Goal: Task Accomplishment & Management: Manage account settings

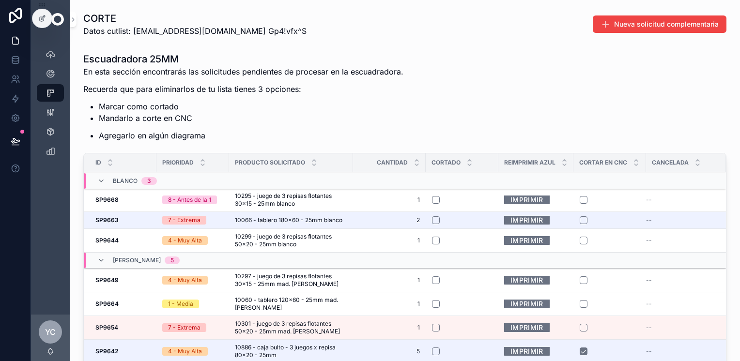
scroll to position [97, 0]
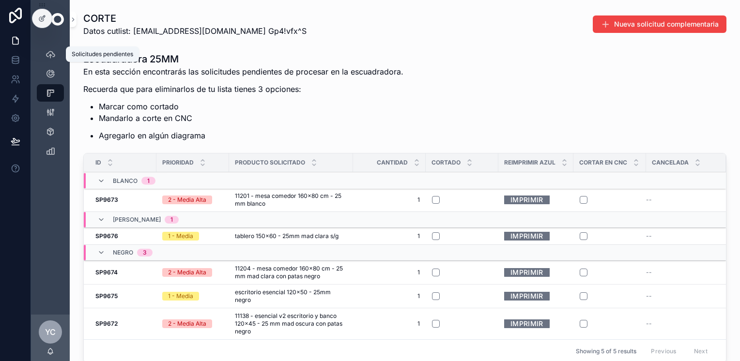
click at [54, 55] on icon "scrollable content" at bounding box center [50, 54] width 10 height 10
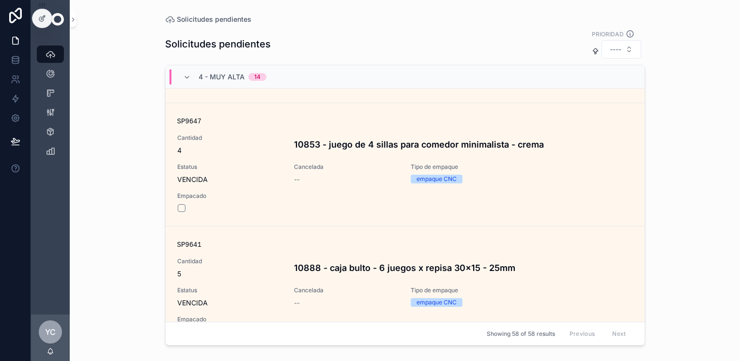
scroll to position [290, 0]
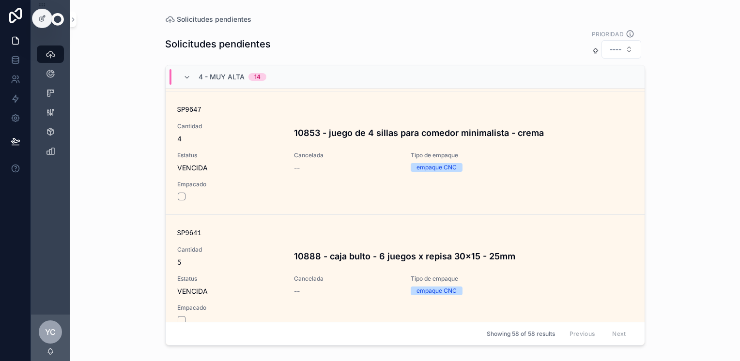
click at [35, 17] on div at bounding box center [41, 18] width 19 height 18
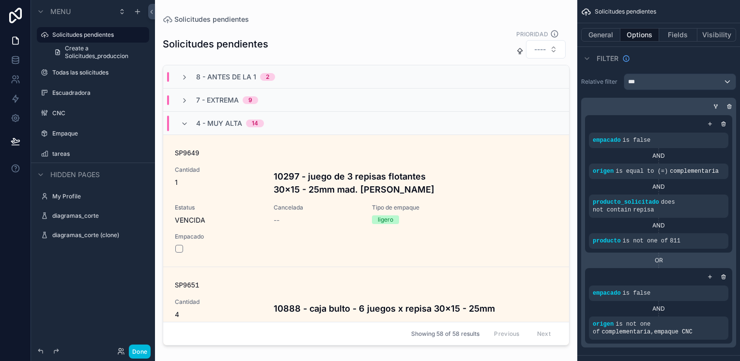
click at [449, 31] on div "scrollable content" at bounding box center [366, 174] width 422 height 349
click at [676, 38] on button "Fields" at bounding box center [678, 35] width 39 height 14
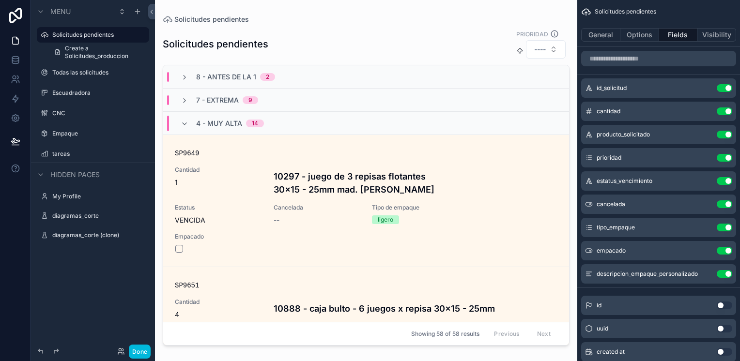
click at [642, 38] on button "Options" at bounding box center [639, 35] width 39 height 14
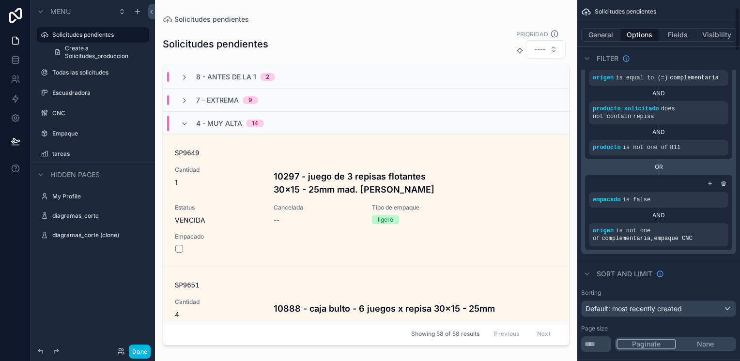
scroll to position [97, 0]
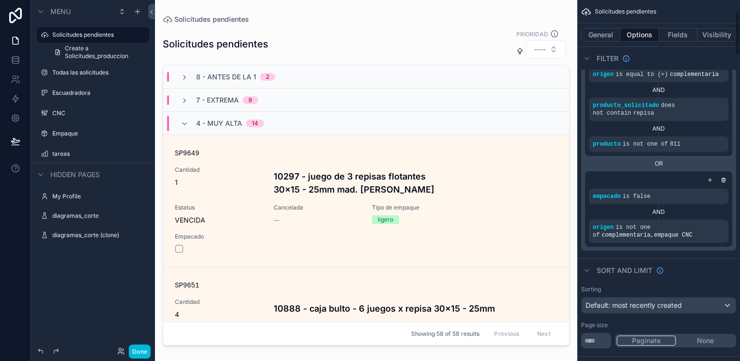
click at [403, 28] on div "Solicitudes pendientes PRIORIDAD ---- 8 - Antes de la 1 2 7 - Extrema 9 4 - Muy…" at bounding box center [366, 186] width 407 height 326
click at [136, 348] on button "Done" at bounding box center [140, 352] width 22 height 14
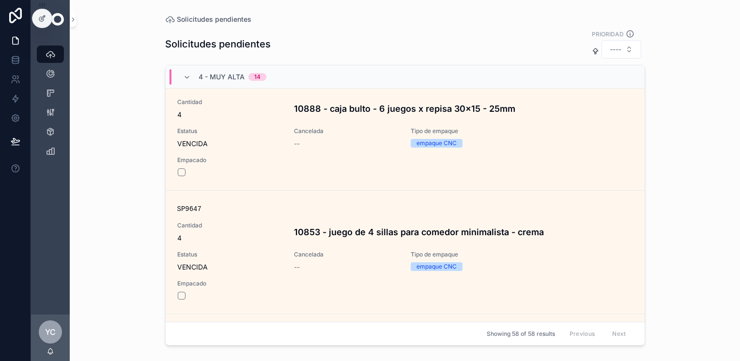
scroll to position [242, 0]
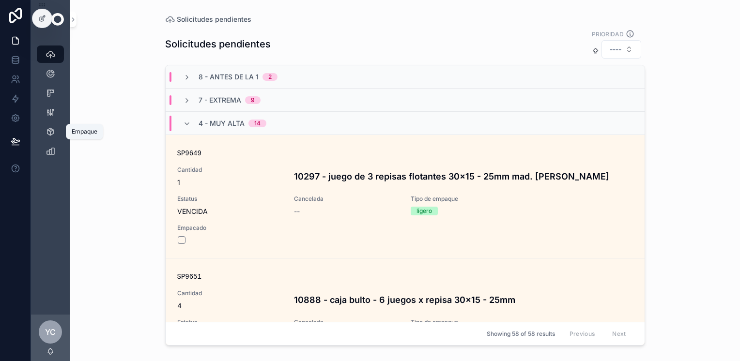
click at [51, 135] on icon "scrollable content" at bounding box center [50, 132] width 10 height 10
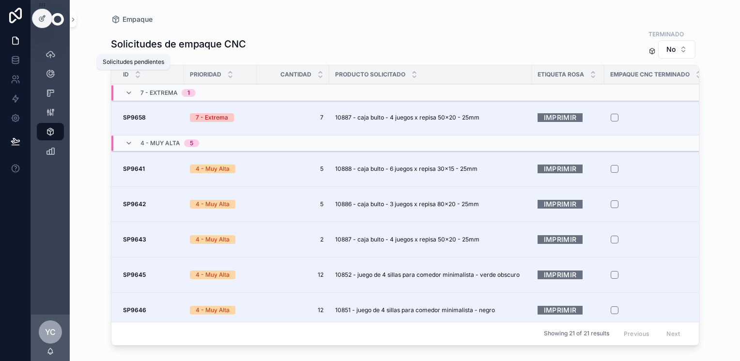
click at [45, 57] on icon "scrollable content" at bounding box center [50, 54] width 10 height 10
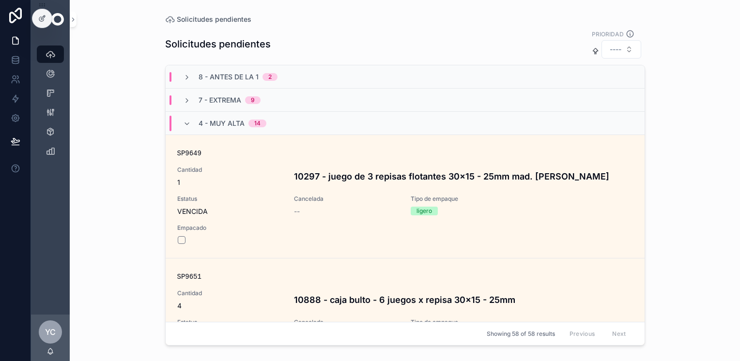
scroll to position [97, 0]
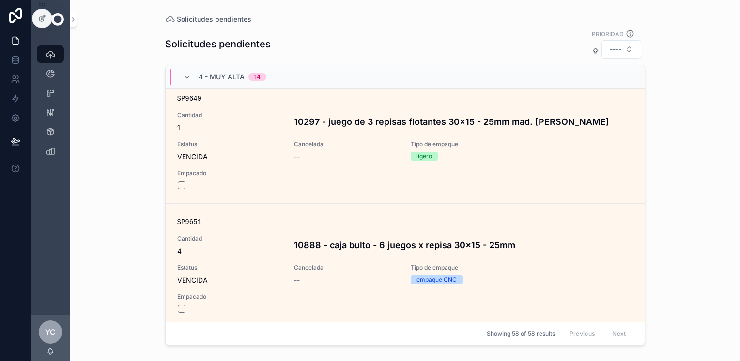
scroll to position [97, 0]
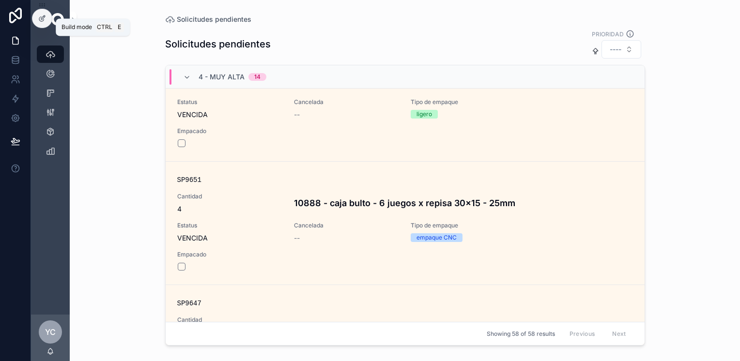
click at [42, 13] on div at bounding box center [41, 18] width 19 height 18
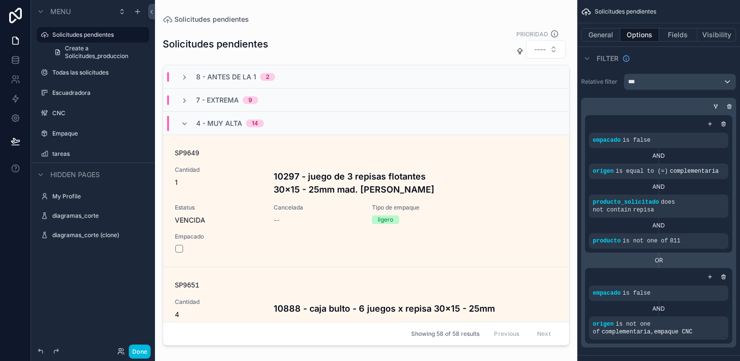
click at [486, 47] on div "scrollable content" at bounding box center [366, 174] width 422 height 349
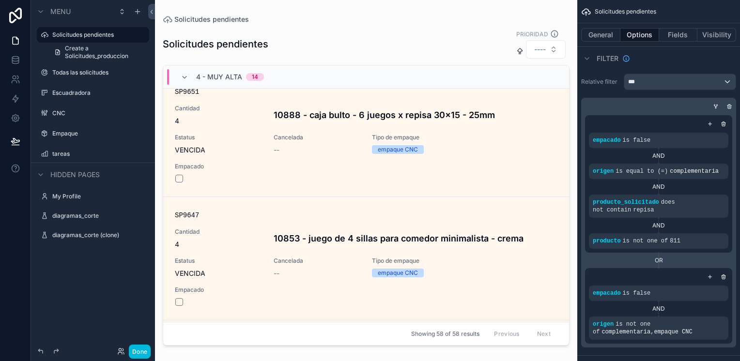
scroll to position [145, 0]
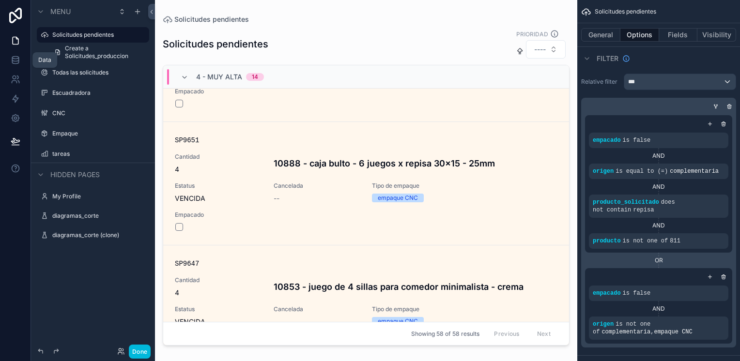
click at [17, 61] on icon at bounding box center [16, 60] width 10 height 10
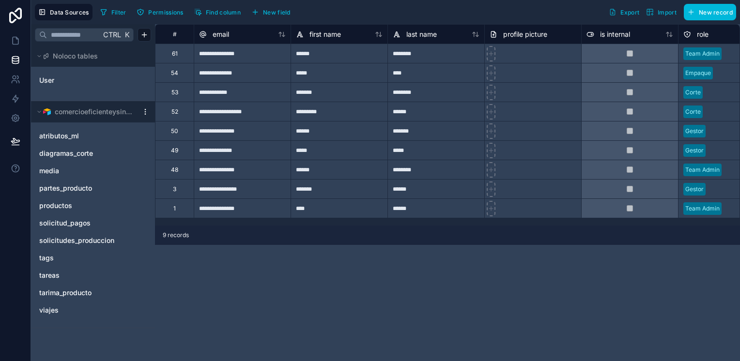
click at [98, 239] on span "solicitudes_produccion" at bounding box center [76, 241] width 75 height 10
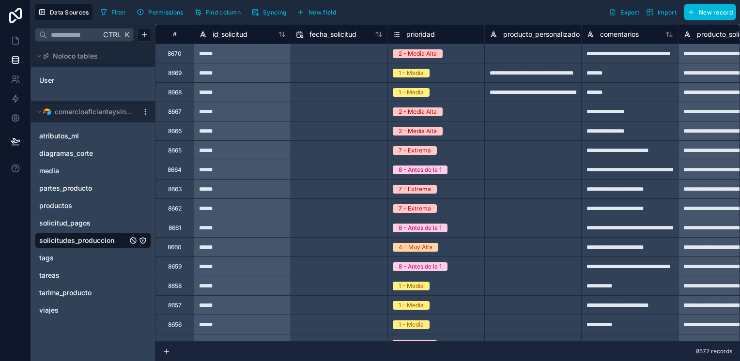
click at [271, 14] on span "Syncing" at bounding box center [274, 12] width 23 height 7
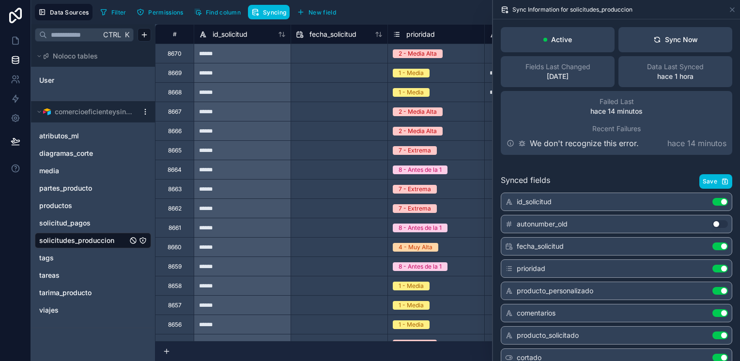
click at [685, 36] on div "Sync Now" at bounding box center [675, 40] width 45 height 10
click at [682, 40] on div "Sync Now" at bounding box center [675, 40] width 45 height 10
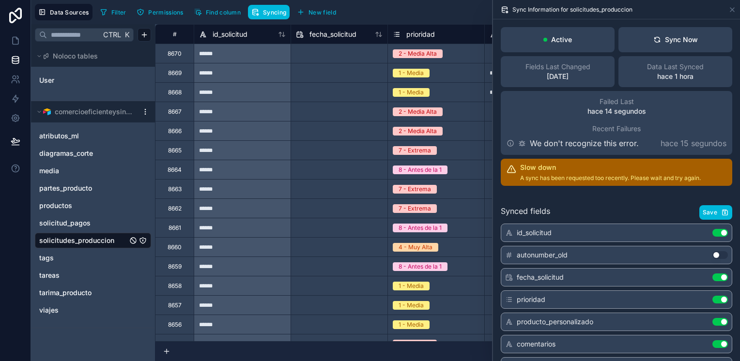
click at [658, 39] on div "Sync Now" at bounding box center [675, 40] width 45 height 10
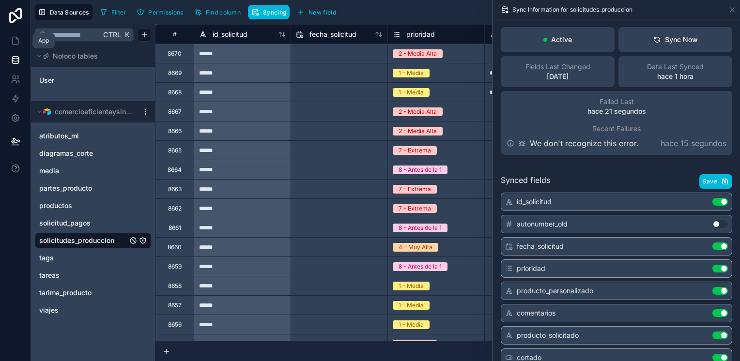
click at [14, 40] on icon at bounding box center [16, 41] width 10 height 10
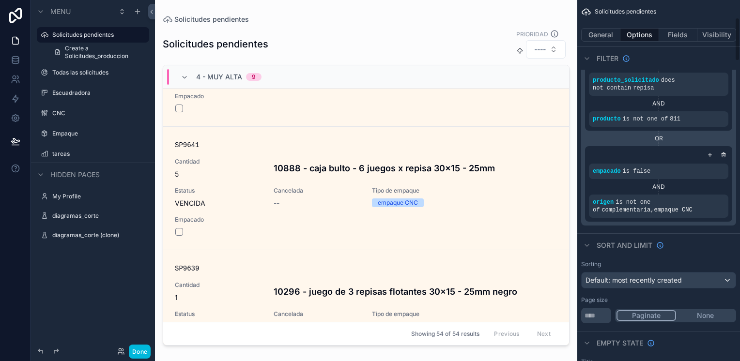
scroll to position [145, 0]
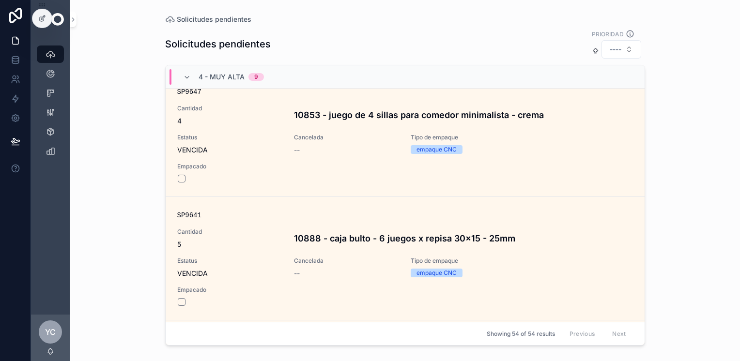
scroll to position [290, 0]
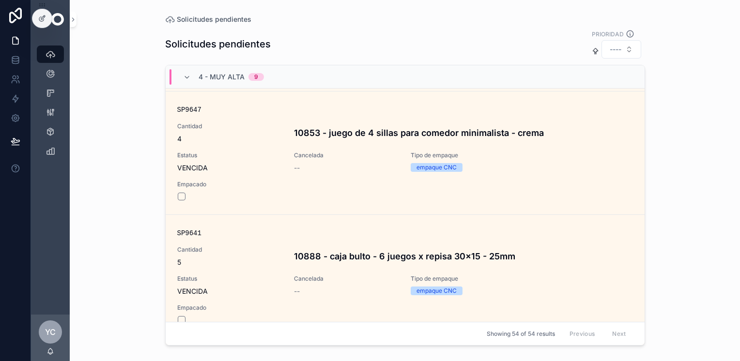
click at [710, 34] on div "Solicitudes pendientes Solicitudes pendientes PRIORIDAD ---- 8 - Antes de la 1 …" at bounding box center [405, 180] width 670 height 361
click at [43, 18] on icon at bounding box center [43, 17] width 4 height 4
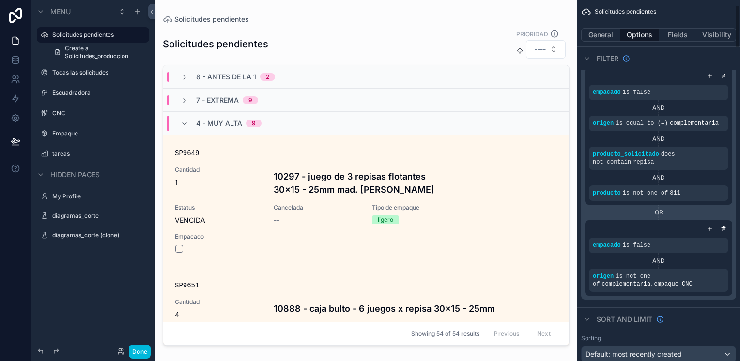
scroll to position [48, 0]
click at [136, 352] on button "Done" at bounding box center [140, 352] width 22 height 14
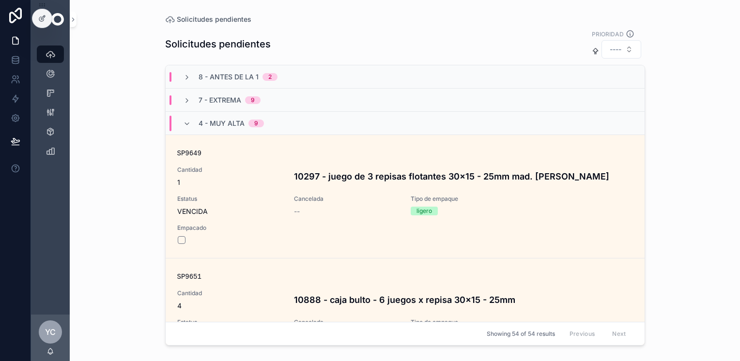
scroll to position [97, 0]
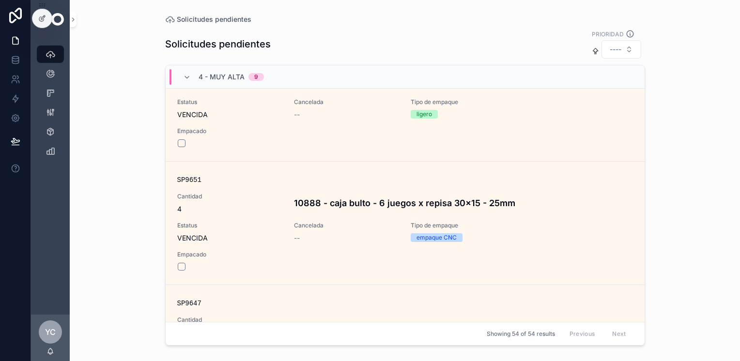
click at [40, 16] on icon at bounding box center [42, 19] width 8 height 8
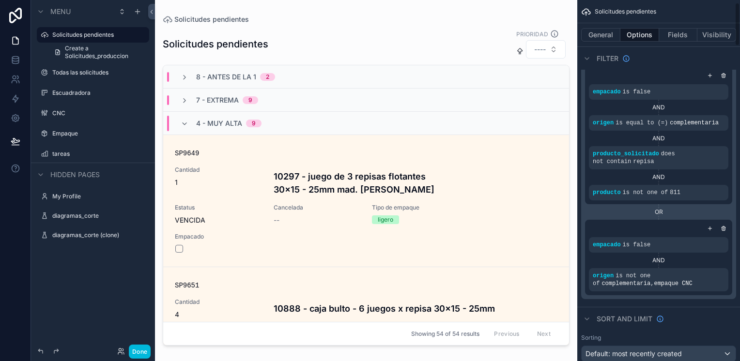
scroll to position [0, 0]
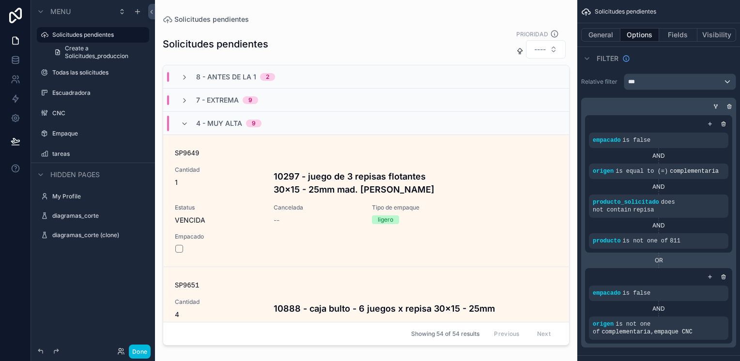
drag, startPoint x: 564, startPoint y: 82, endPoint x: 564, endPoint y: 87, distance: 4.9
click at [564, 87] on div "scrollable content" at bounding box center [366, 174] width 422 height 349
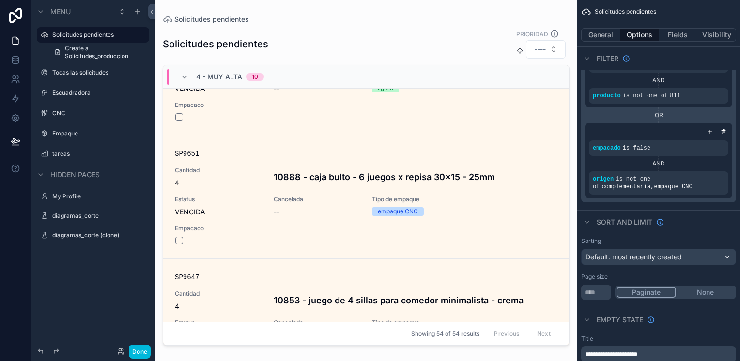
scroll to position [242, 0]
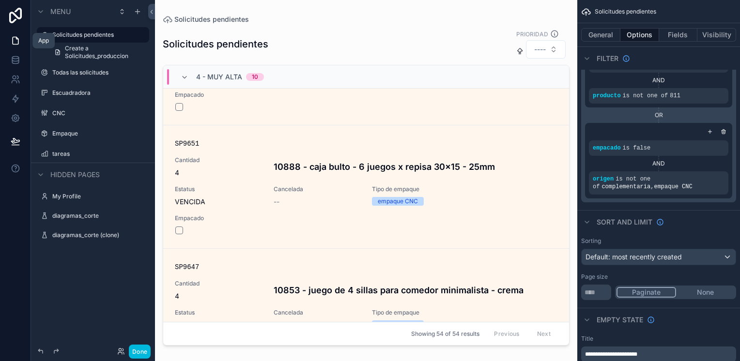
click at [14, 40] on icon at bounding box center [16, 41] width 10 height 10
click at [13, 40] on icon at bounding box center [16, 40] width 6 height 7
click at [137, 349] on button "Done" at bounding box center [140, 352] width 22 height 14
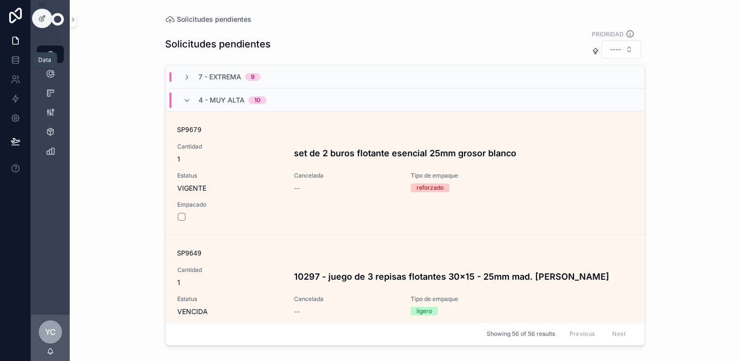
click at [14, 59] on icon at bounding box center [15, 58] width 6 height 2
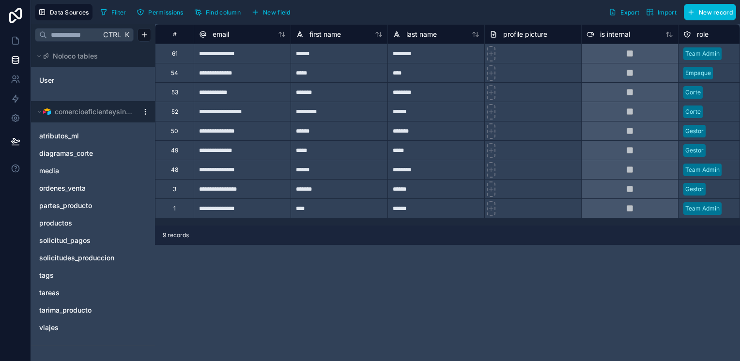
click at [97, 257] on span "solicitudes_produccion" at bounding box center [76, 258] width 75 height 10
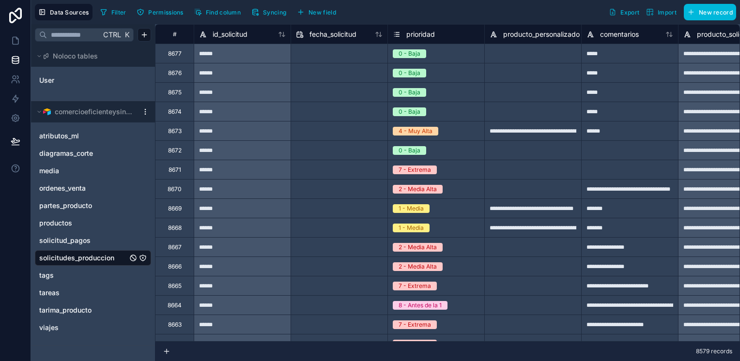
click at [266, 11] on span "Syncing" at bounding box center [274, 12] width 23 height 7
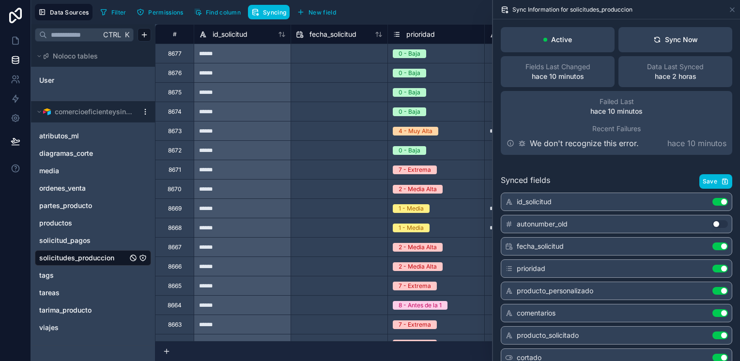
click at [664, 38] on div "Sync Now" at bounding box center [675, 40] width 45 height 10
click at [666, 38] on div "Sync Now" at bounding box center [675, 40] width 45 height 10
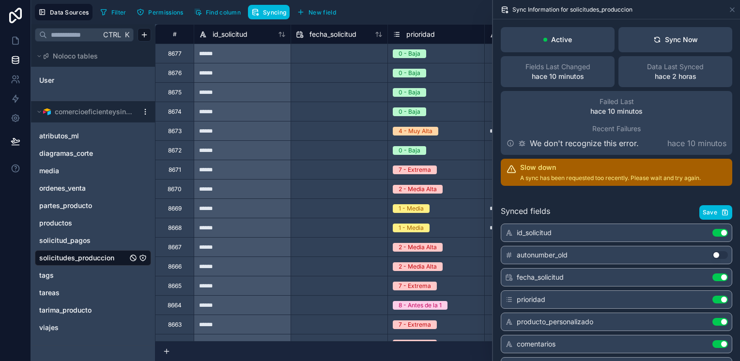
click at [676, 36] on div "Sync Now" at bounding box center [675, 40] width 45 height 10
click at [678, 38] on div "Sync Now" at bounding box center [675, 40] width 45 height 10
click at [669, 41] on div "Sync Now" at bounding box center [675, 40] width 45 height 10
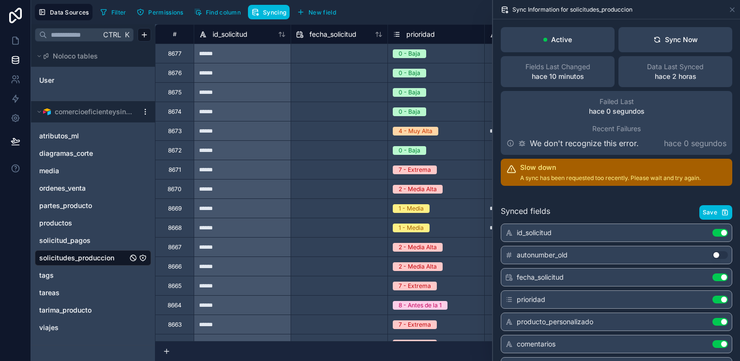
click at [669, 41] on div "Sync Now" at bounding box center [675, 40] width 45 height 10
click at [17, 44] on icon at bounding box center [16, 40] width 6 height 7
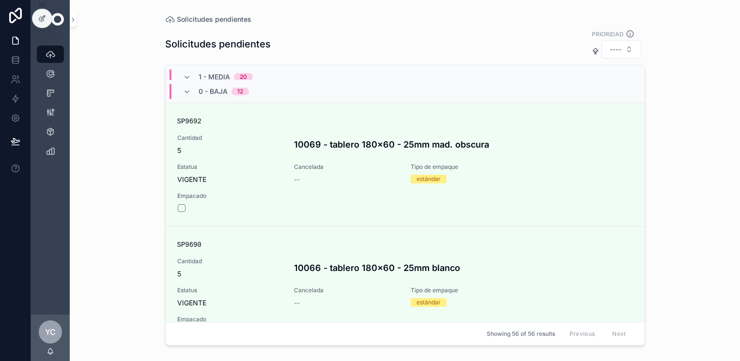
scroll to position [3755, 0]
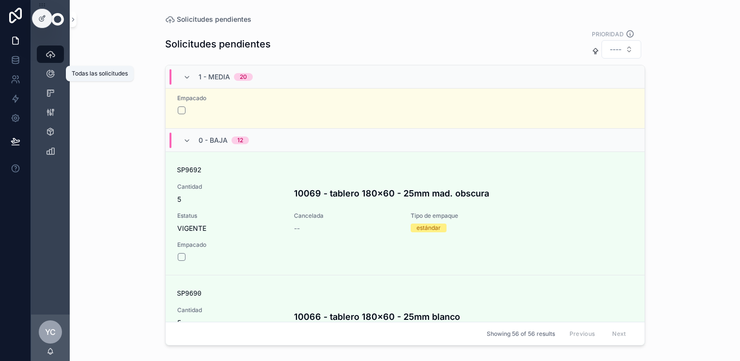
click at [56, 76] on div "Todas las solicitudes" at bounding box center [50, 73] width 15 height 15
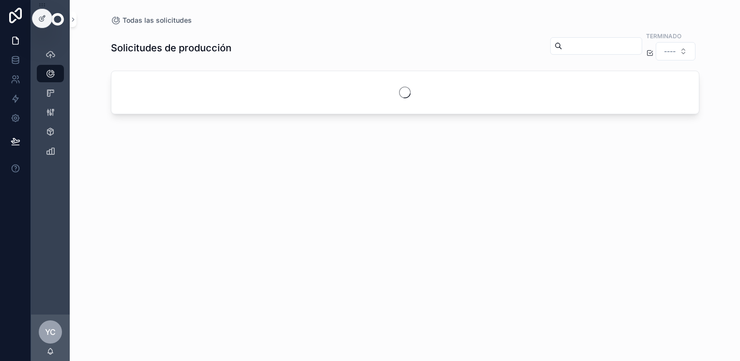
click at [605, 47] on input "scrollable content" at bounding box center [601, 46] width 79 height 14
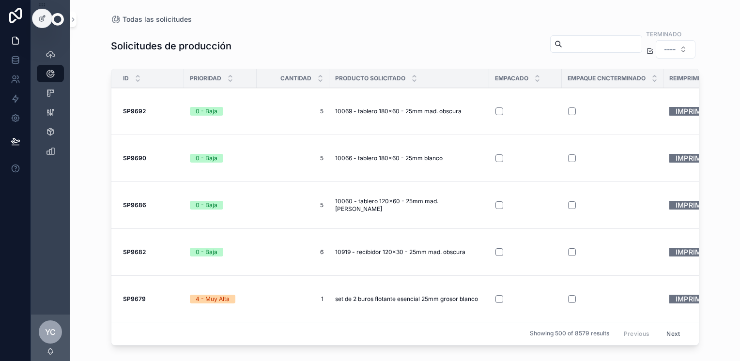
paste input "******"
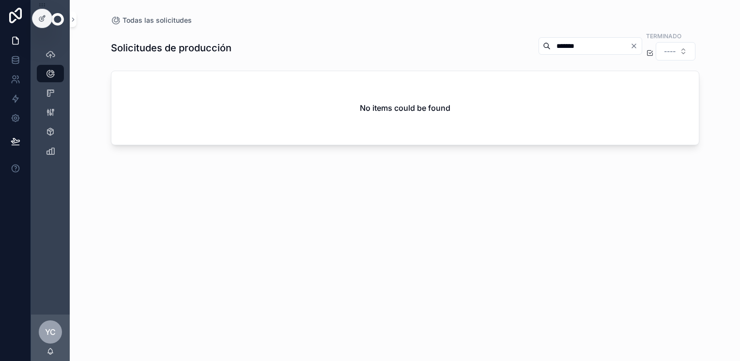
click at [627, 48] on input "******" at bounding box center [589, 46] width 79 height 14
type input "******"
click at [632, 46] on icon "Clear" at bounding box center [634, 46] width 4 height 4
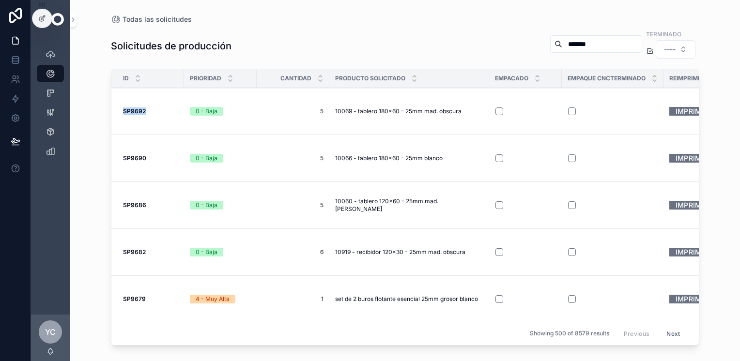
drag, startPoint x: 119, startPoint y: 106, endPoint x: 149, endPoint y: 113, distance: 31.0
click at [149, 113] on td "SP9692 SP9692" at bounding box center [147, 111] width 73 height 47
copy strong "SP9692"
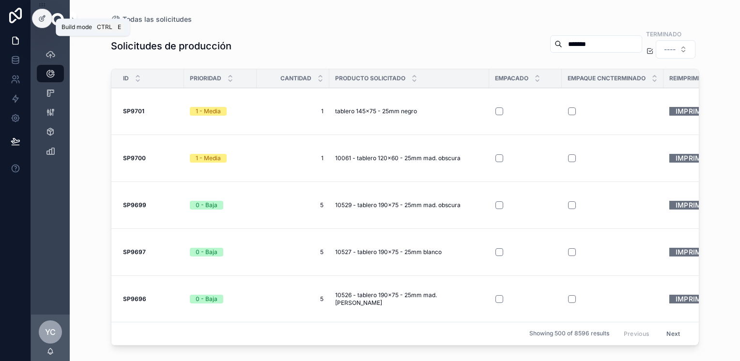
click at [37, 20] on div at bounding box center [41, 18] width 19 height 18
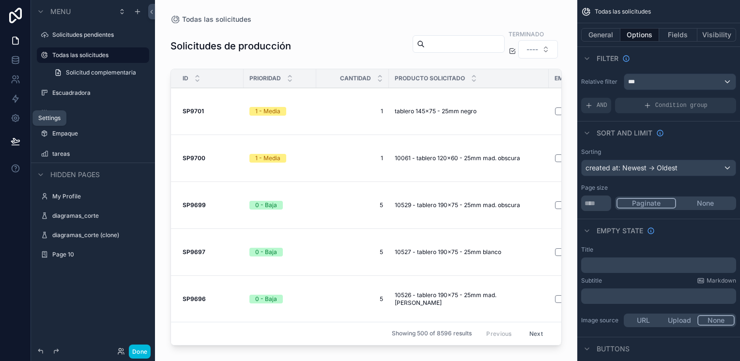
click at [14, 121] on icon at bounding box center [16, 118] width 10 height 10
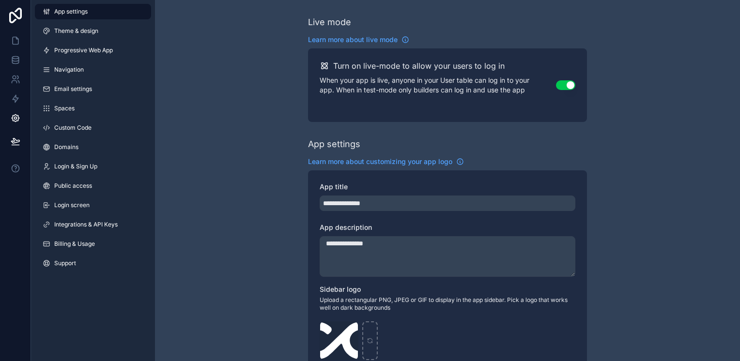
click at [105, 243] on link "Billing & Usage" at bounding box center [93, 243] width 116 height 15
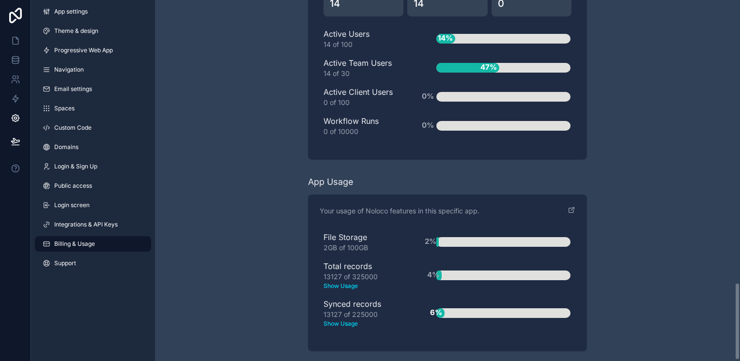
scroll to position [1313, 0]
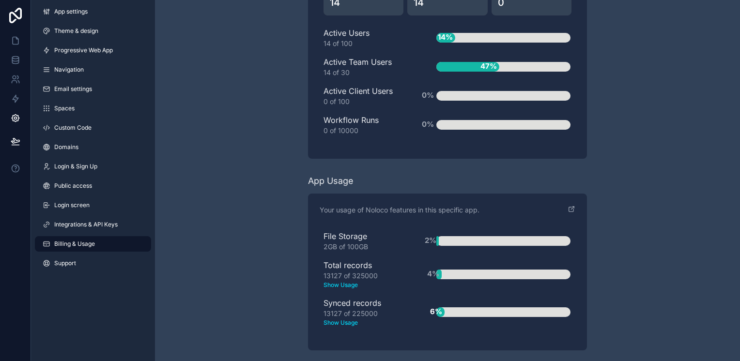
click at [103, 221] on span "Integrations & API Keys" at bounding box center [85, 225] width 63 height 8
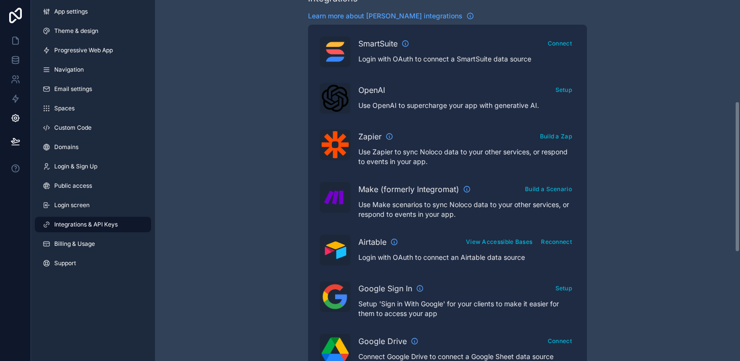
scroll to position [242, 0]
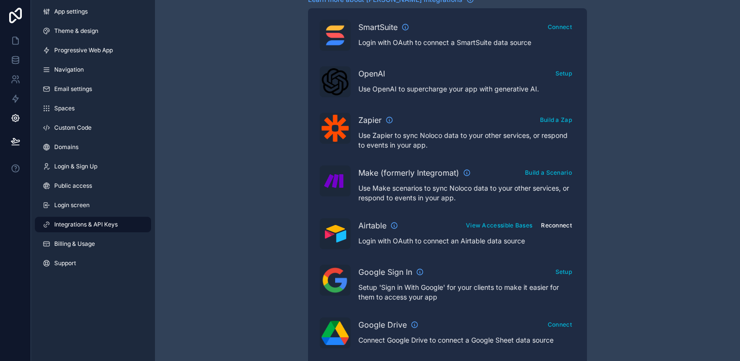
click at [548, 224] on button "Reconnect" at bounding box center [556, 225] width 38 height 14
click at [15, 41] on icon at bounding box center [16, 41] width 10 height 10
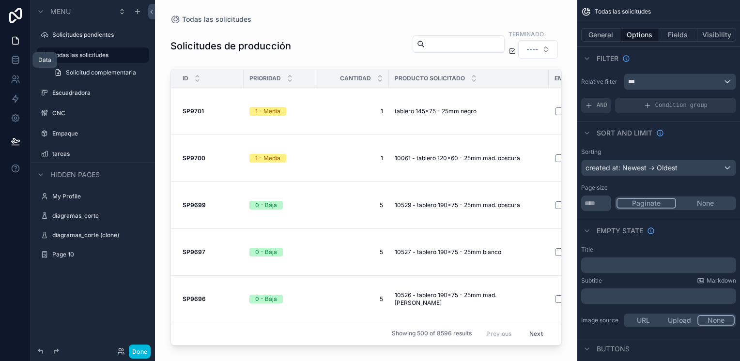
click at [15, 61] on icon at bounding box center [16, 60] width 10 height 10
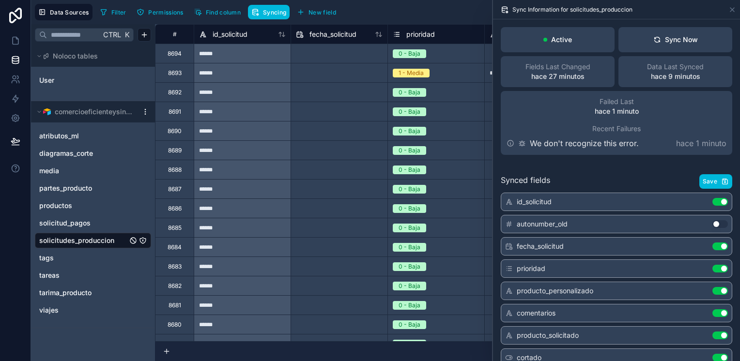
click at [670, 32] on button "Sync Now" at bounding box center [675, 39] width 114 height 25
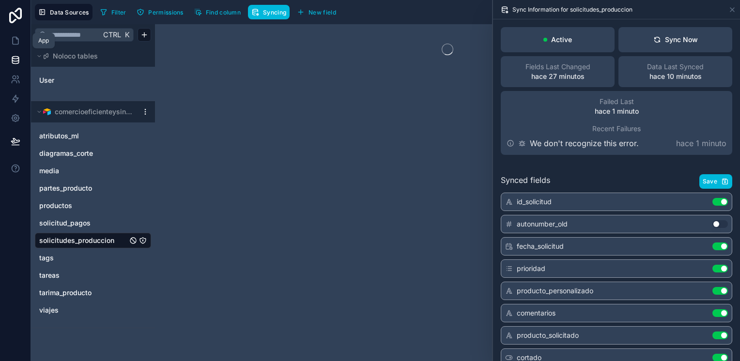
click at [18, 41] on icon at bounding box center [16, 41] width 10 height 10
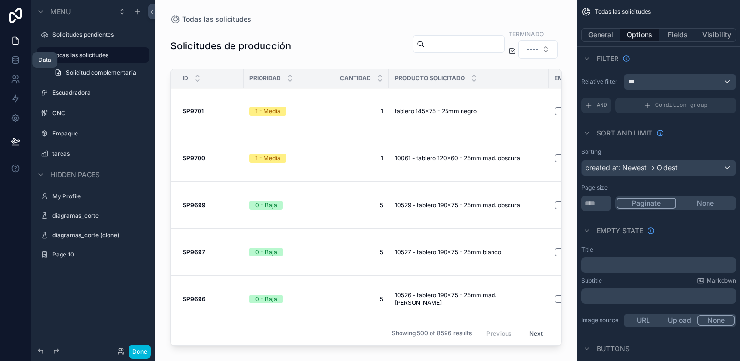
click at [15, 57] on icon at bounding box center [16, 60] width 10 height 10
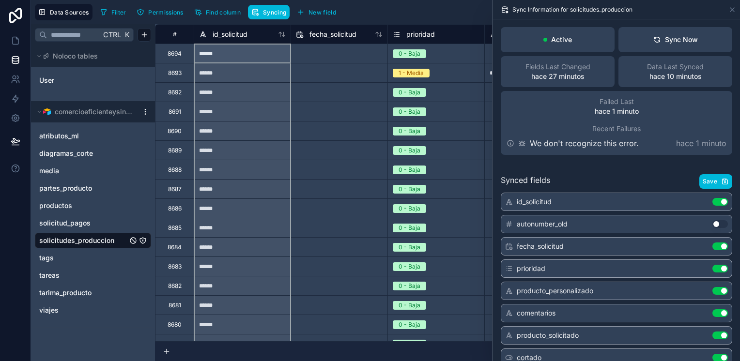
click at [283, 36] on icon at bounding box center [282, 34] width 8 height 8
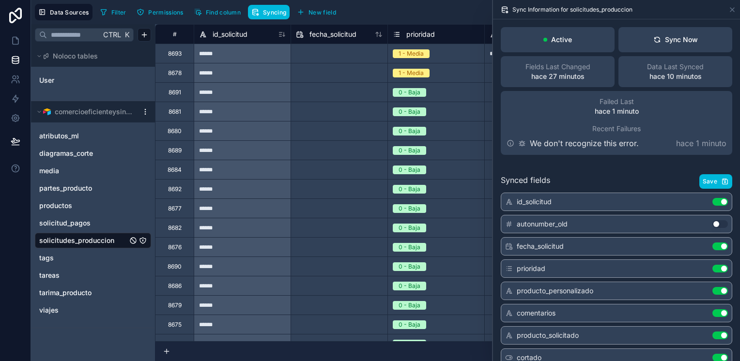
click at [283, 36] on icon at bounding box center [282, 34] width 8 height 8
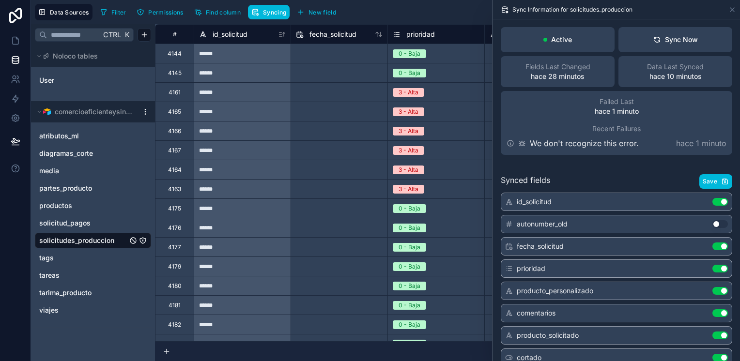
click at [283, 36] on icon at bounding box center [282, 34] width 8 height 8
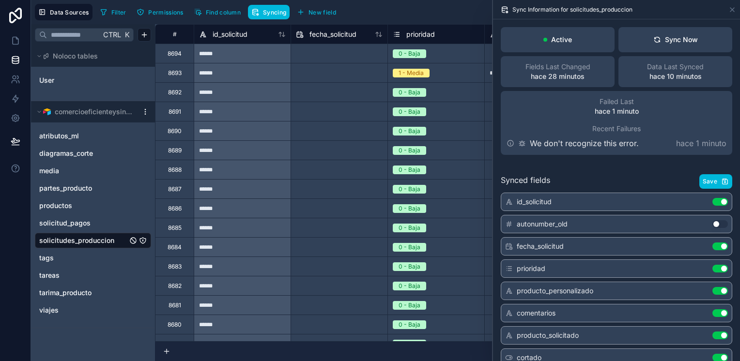
click at [281, 36] on icon at bounding box center [282, 34] width 8 height 8
click at [692, 48] on button "Sync Now" at bounding box center [675, 39] width 114 height 25
click at [15, 42] on icon at bounding box center [16, 41] width 10 height 10
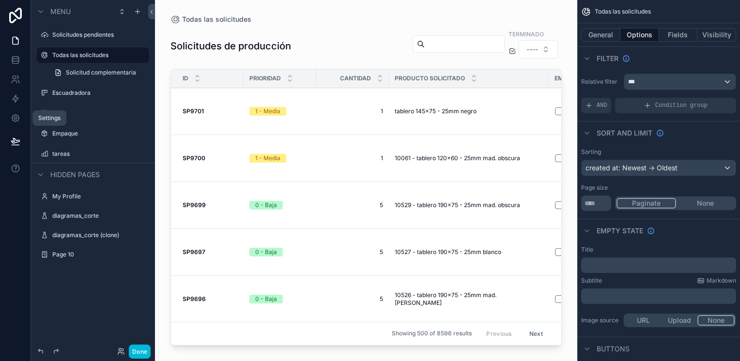
click at [19, 118] on icon at bounding box center [16, 118] width 10 height 10
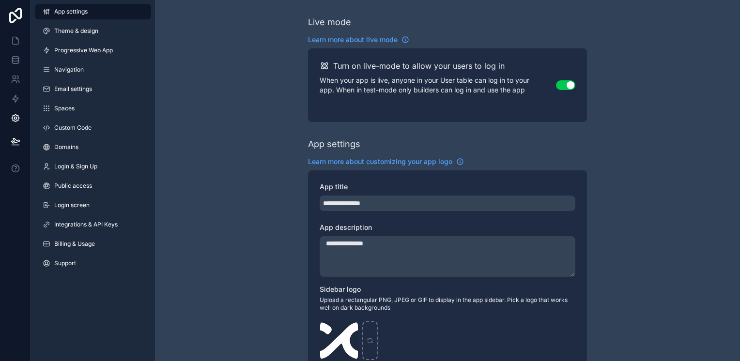
click at [106, 224] on span "Integrations & API Keys" at bounding box center [85, 225] width 63 height 8
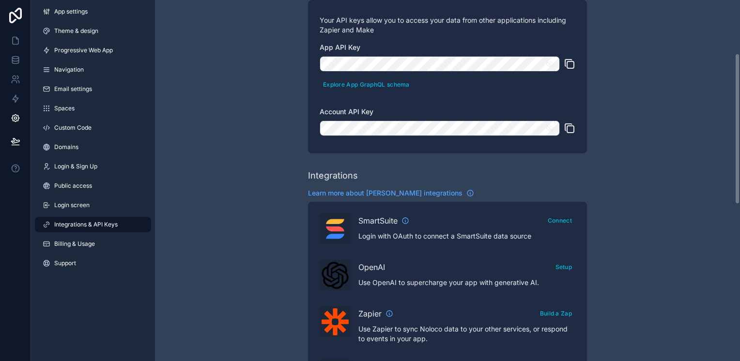
scroll to position [242, 0]
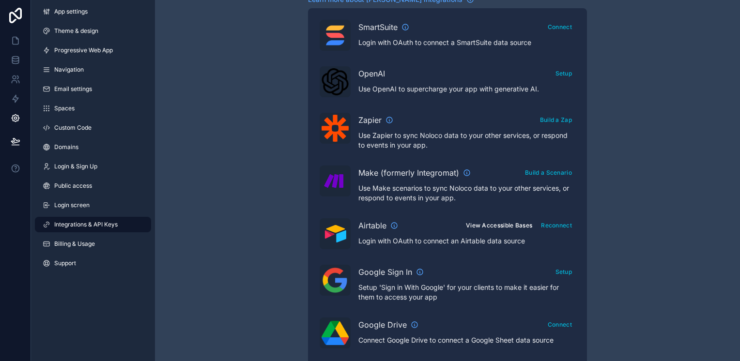
click at [484, 227] on button "View Accessible Bases" at bounding box center [498, 225] width 73 height 14
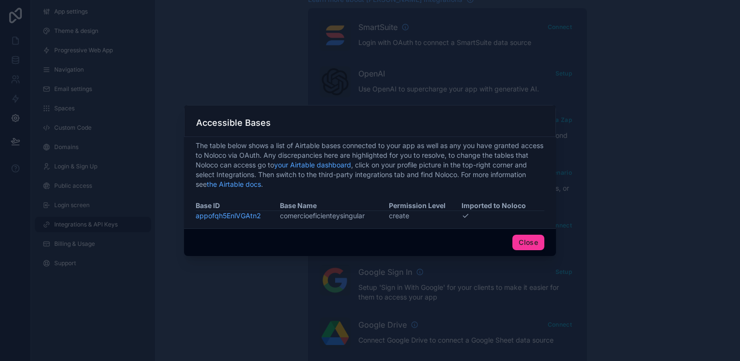
click at [525, 243] on button "Close" at bounding box center [528, 242] width 32 height 15
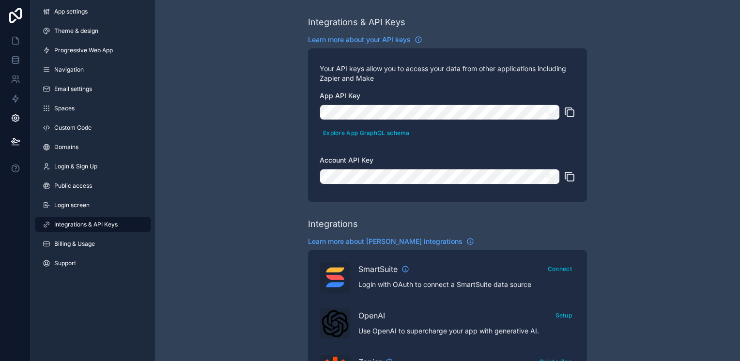
click at [384, 42] on span "Learn more about your API keys" at bounding box center [359, 40] width 103 height 10
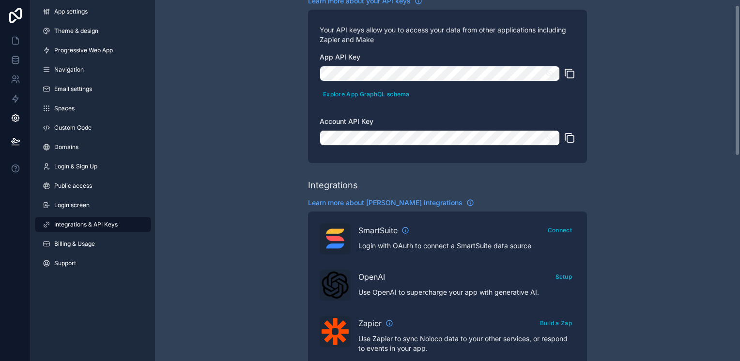
scroll to position [97, 0]
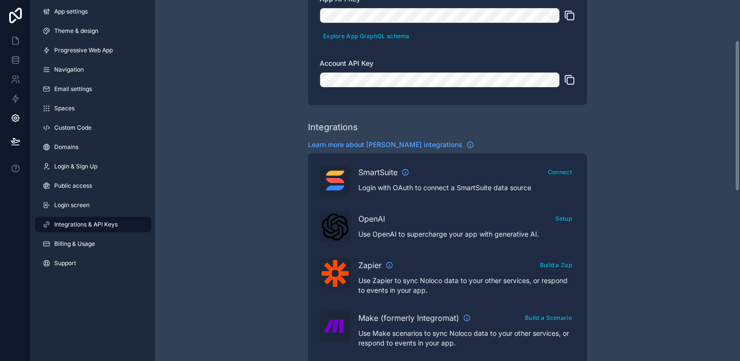
click at [412, 142] on span "Learn more about [PERSON_NAME] integrations" at bounding box center [385, 145] width 154 height 10
click at [15, 51] on link at bounding box center [15, 59] width 30 height 19
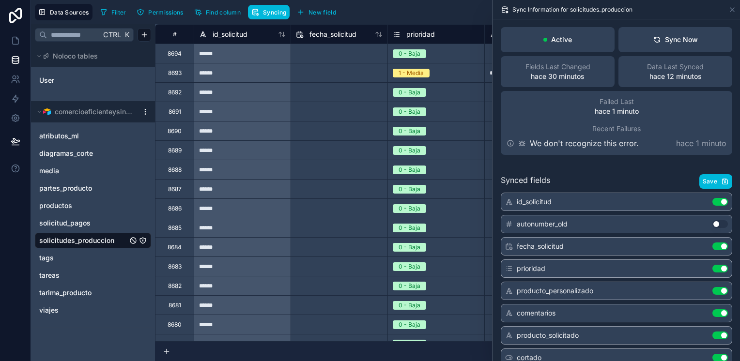
click at [264, 13] on span "Syncing" at bounding box center [274, 12] width 23 height 7
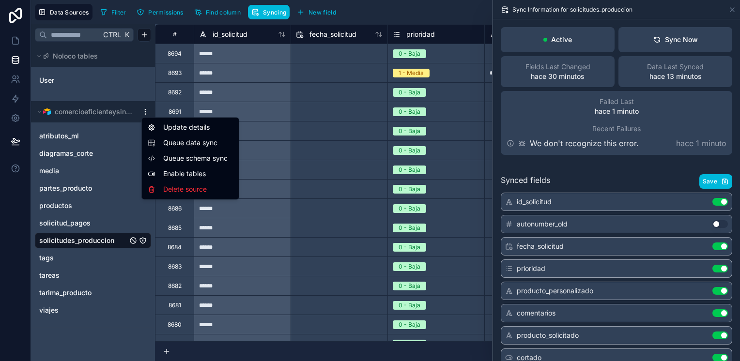
click at [141, 108] on html "**********" at bounding box center [370, 180] width 740 height 361
click at [174, 127] on div "Update details" at bounding box center [190, 127] width 93 height 15
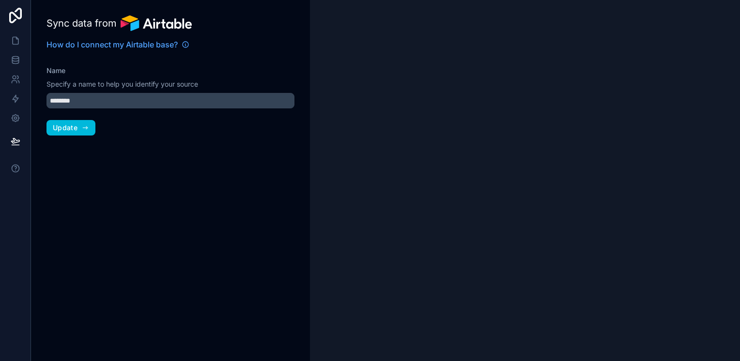
click at [65, 125] on span "Update" at bounding box center [65, 127] width 25 height 9
type input "**********"
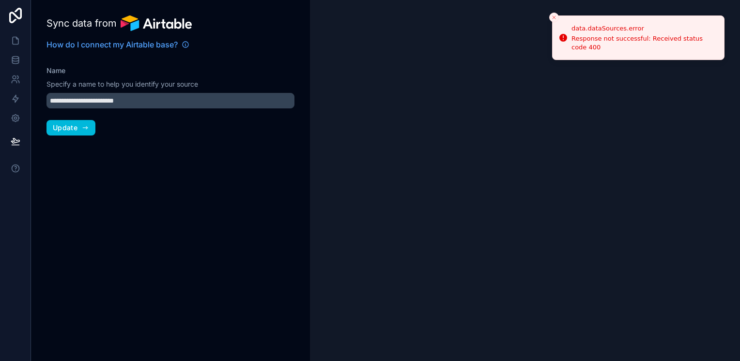
click at [65, 125] on span "Update" at bounding box center [65, 127] width 25 height 9
click at [87, 123] on button "Update" at bounding box center [70, 127] width 49 height 15
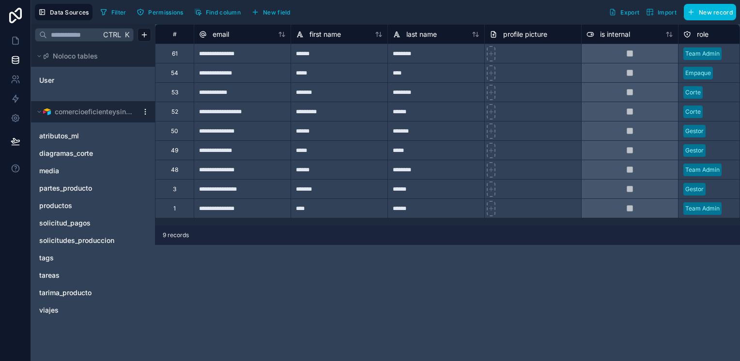
click at [84, 242] on span "solicitudes_produccion" at bounding box center [76, 241] width 75 height 10
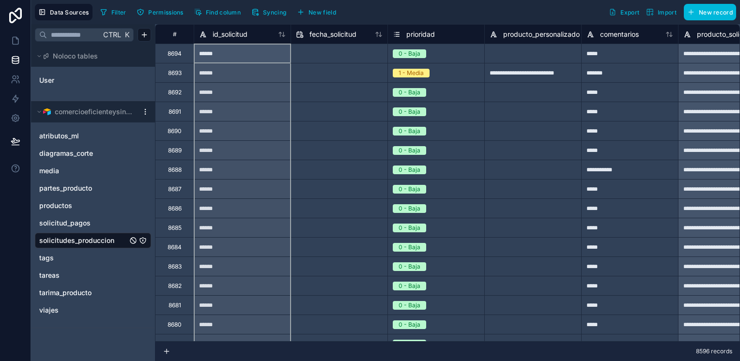
click at [284, 37] on icon at bounding box center [282, 34] width 8 height 8
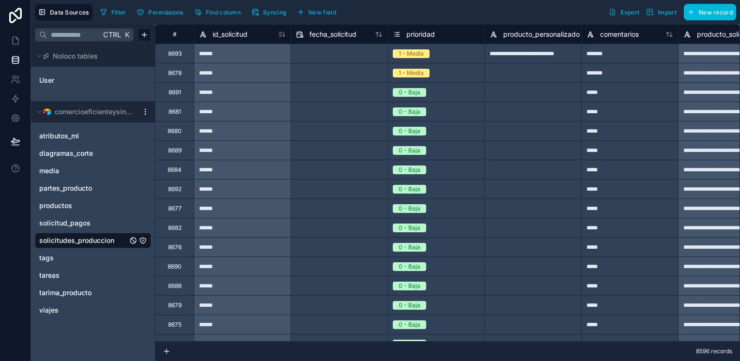
click at [263, 6] on button "Syncing" at bounding box center [269, 12] width 42 height 15
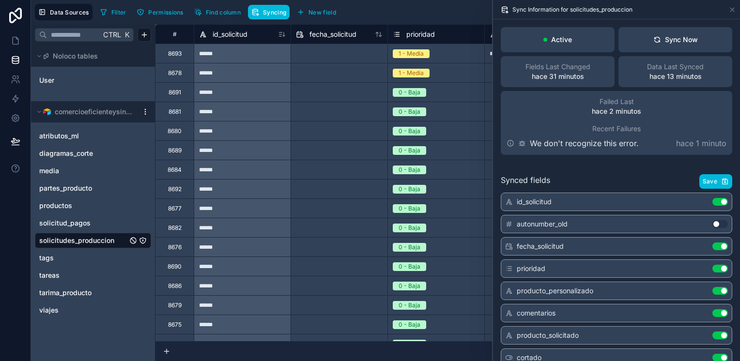
click at [677, 49] on button "Sync Now" at bounding box center [675, 39] width 114 height 25
click at [25, 44] on link at bounding box center [15, 40] width 30 height 19
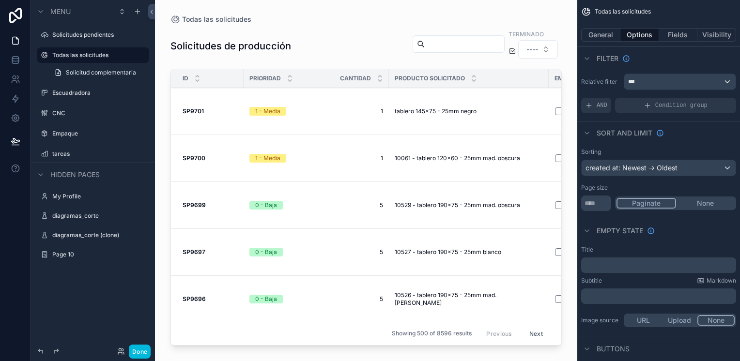
click at [106, 39] on div "Solicitudes pendientes" at bounding box center [99, 35] width 95 height 8
click at [103, 35] on label "Solicitudes pendientes" at bounding box center [97, 35] width 91 height 8
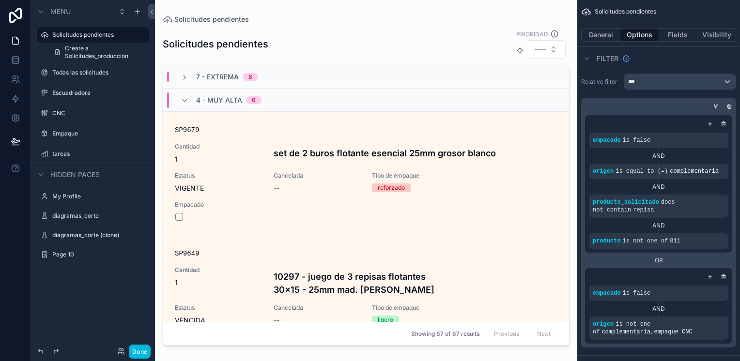
drag, startPoint x: 565, startPoint y: 80, endPoint x: 562, endPoint y: 90, distance: 9.6
click at [562, 90] on div "scrollable content" at bounding box center [366, 174] width 422 height 349
click at [269, 73] on div "7 - Extrema 8" at bounding box center [219, 77] width 101 height 10
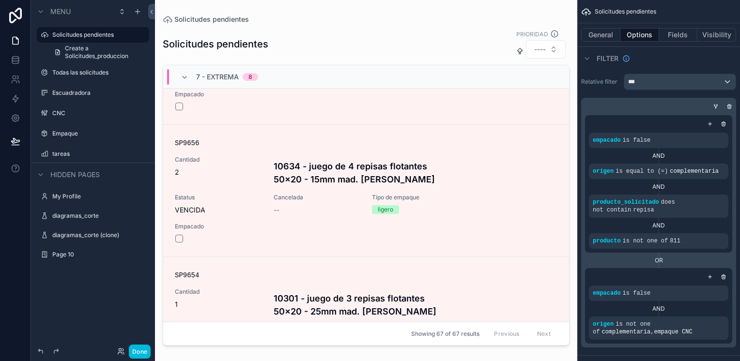
scroll to position [823, 0]
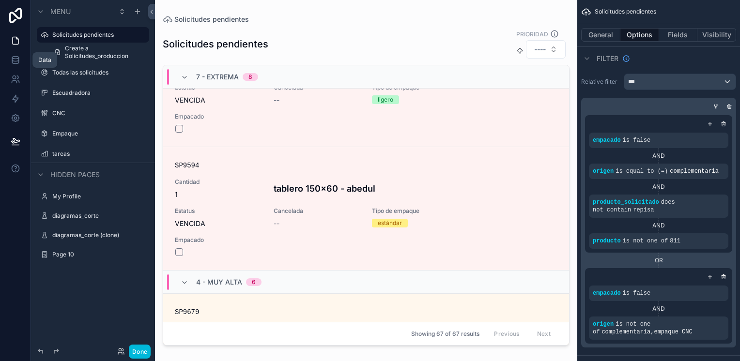
click at [20, 57] on link at bounding box center [15, 59] width 30 height 19
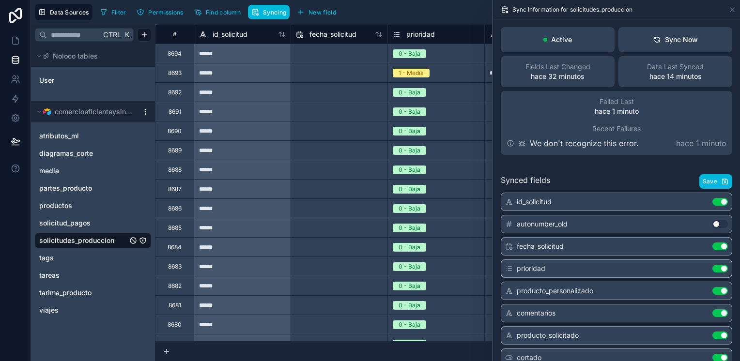
click at [285, 36] on icon at bounding box center [282, 34] width 8 height 8
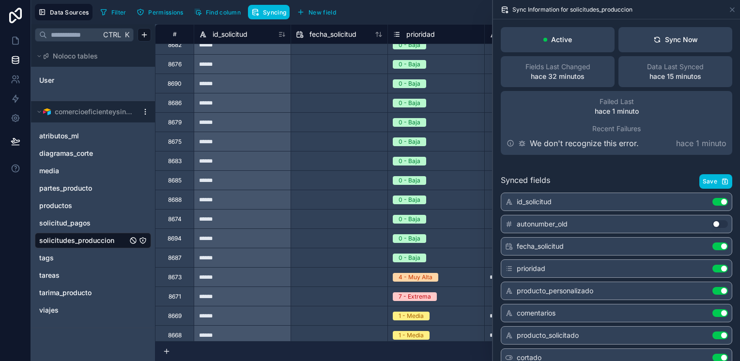
scroll to position [194, 0]
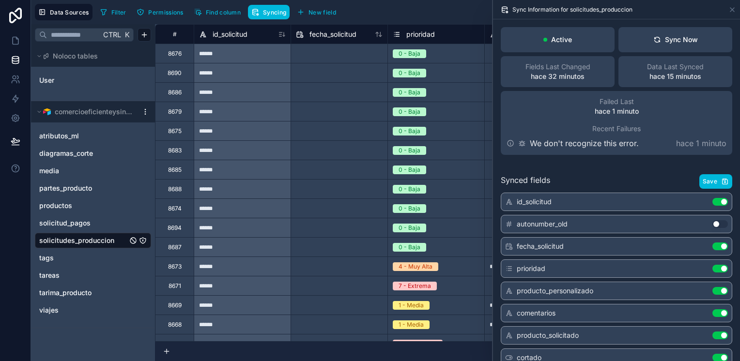
click at [676, 47] on button "Sync Now" at bounding box center [675, 39] width 114 height 25
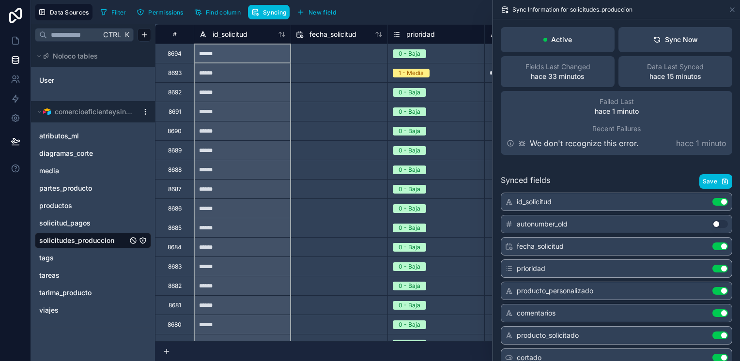
click at [282, 36] on icon at bounding box center [282, 34] width 8 height 8
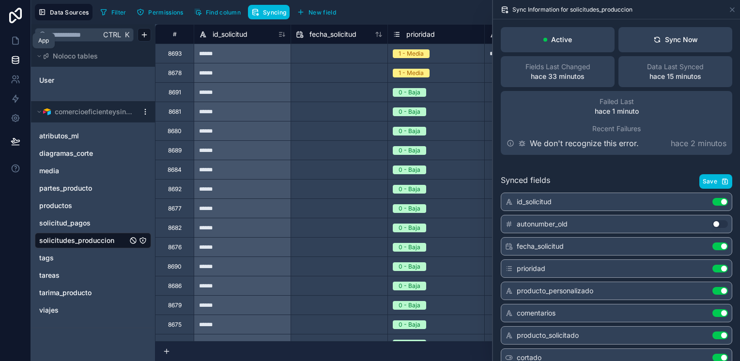
click at [16, 42] on icon at bounding box center [16, 41] width 10 height 10
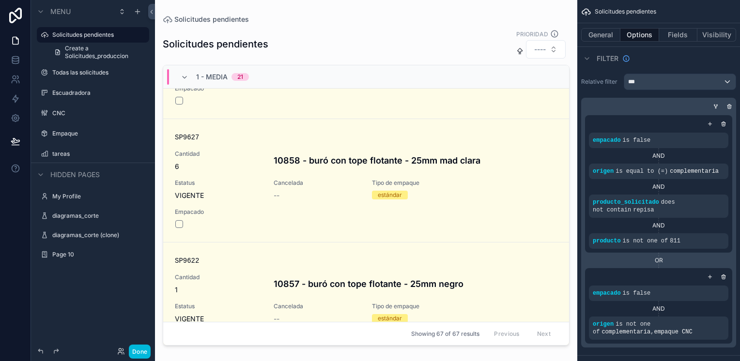
scroll to position [2977, 0]
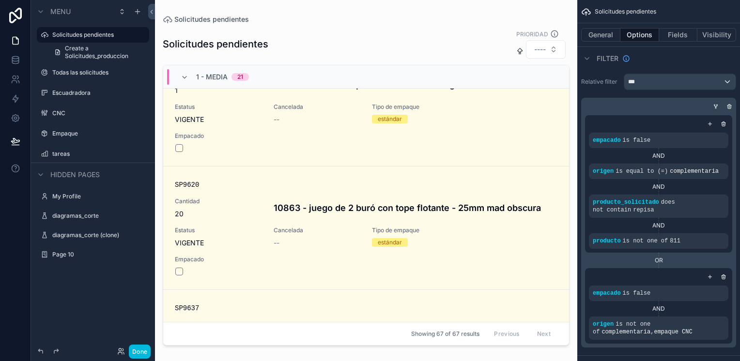
click at [184, 79] on icon "scrollable content" at bounding box center [185, 78] width 8 height 8
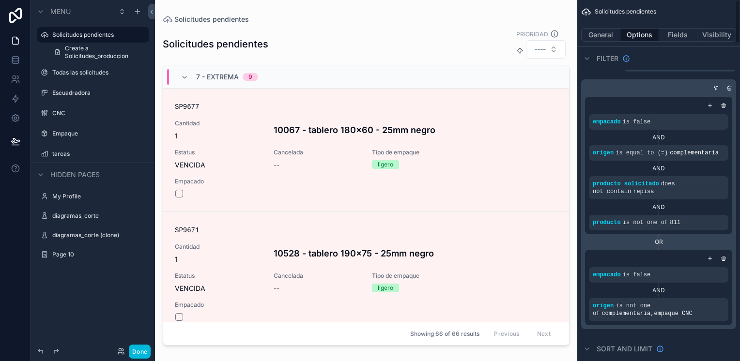
scroll to position [48, 0]
